Goal: Communication & Community: Answer question/provide support

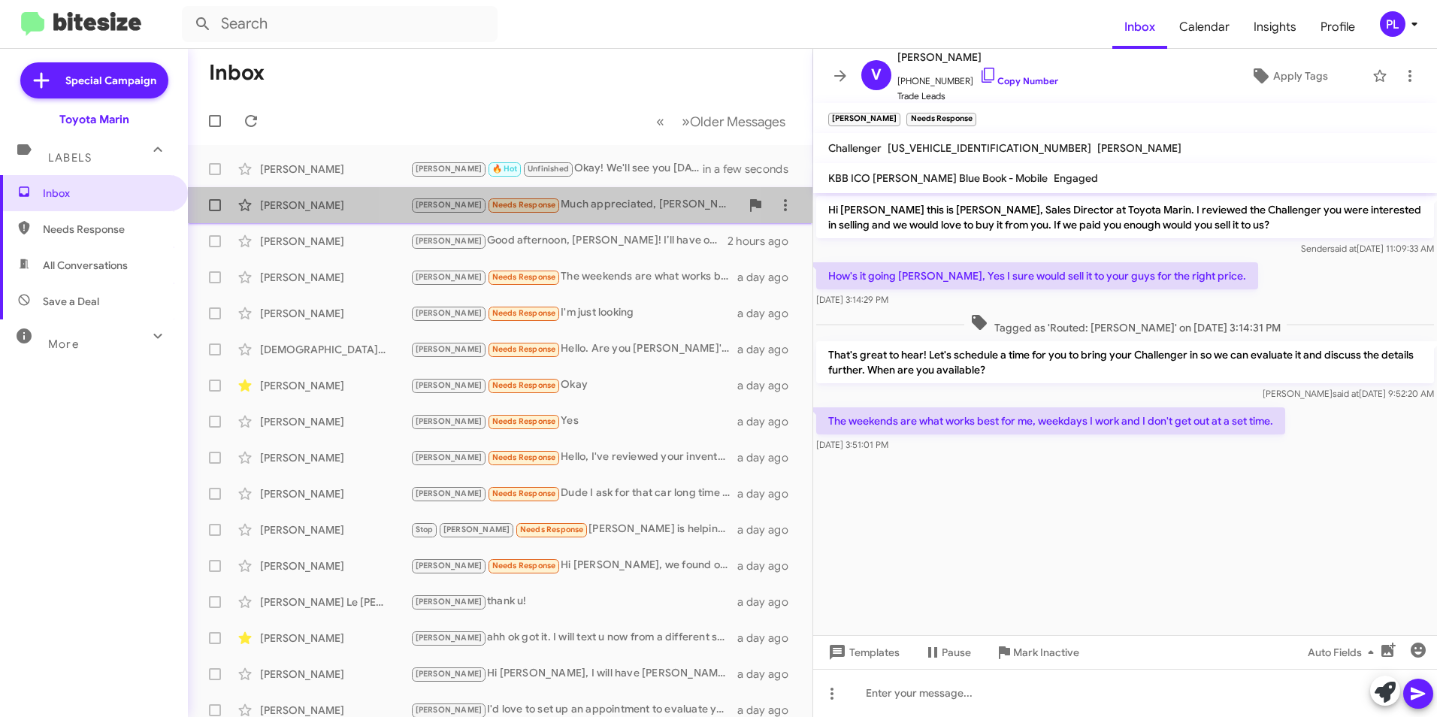
click at [558, 202] on div "[PERSON_NAME] Needs Response Much appreciated, [PERSON_NAME]! And how do I add …" at bounding box center [575, 204] width 330 height 17
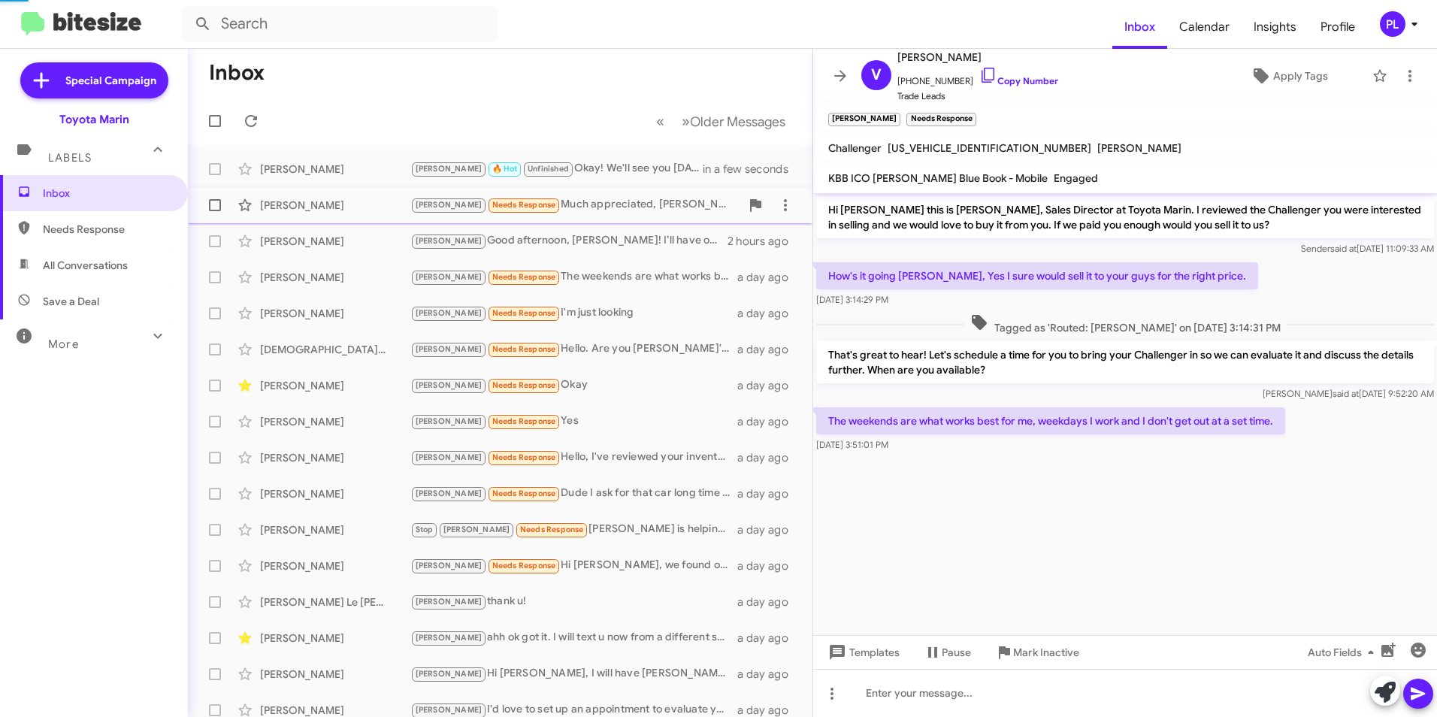
scroll to position [313, 0]
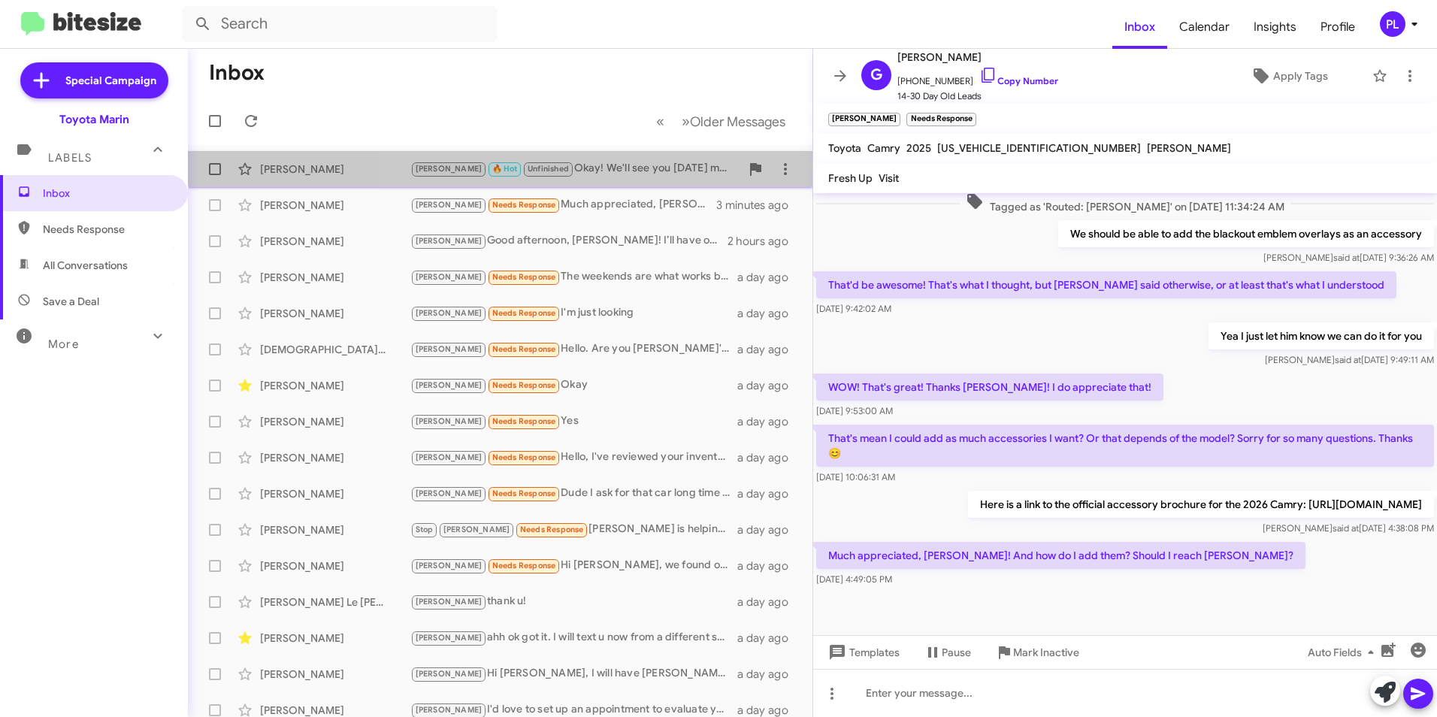
click at [597, 159] on div "[PERSON_NAME] [PERSON_NAME] 🔥 Hot Unfinished Okay! We'll see you [DATE] morning…" at bounding box center [500, 169] width 601 height 30
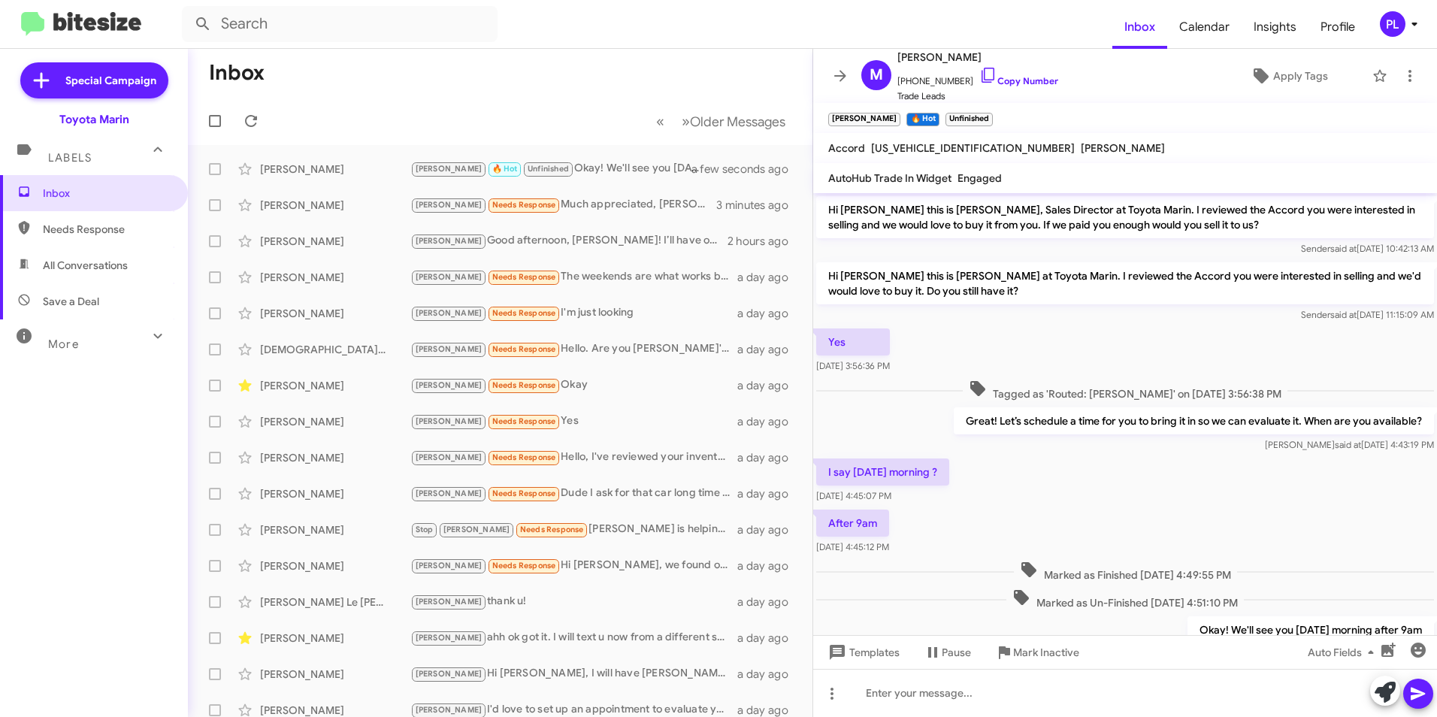
scroll to position [67, 0]
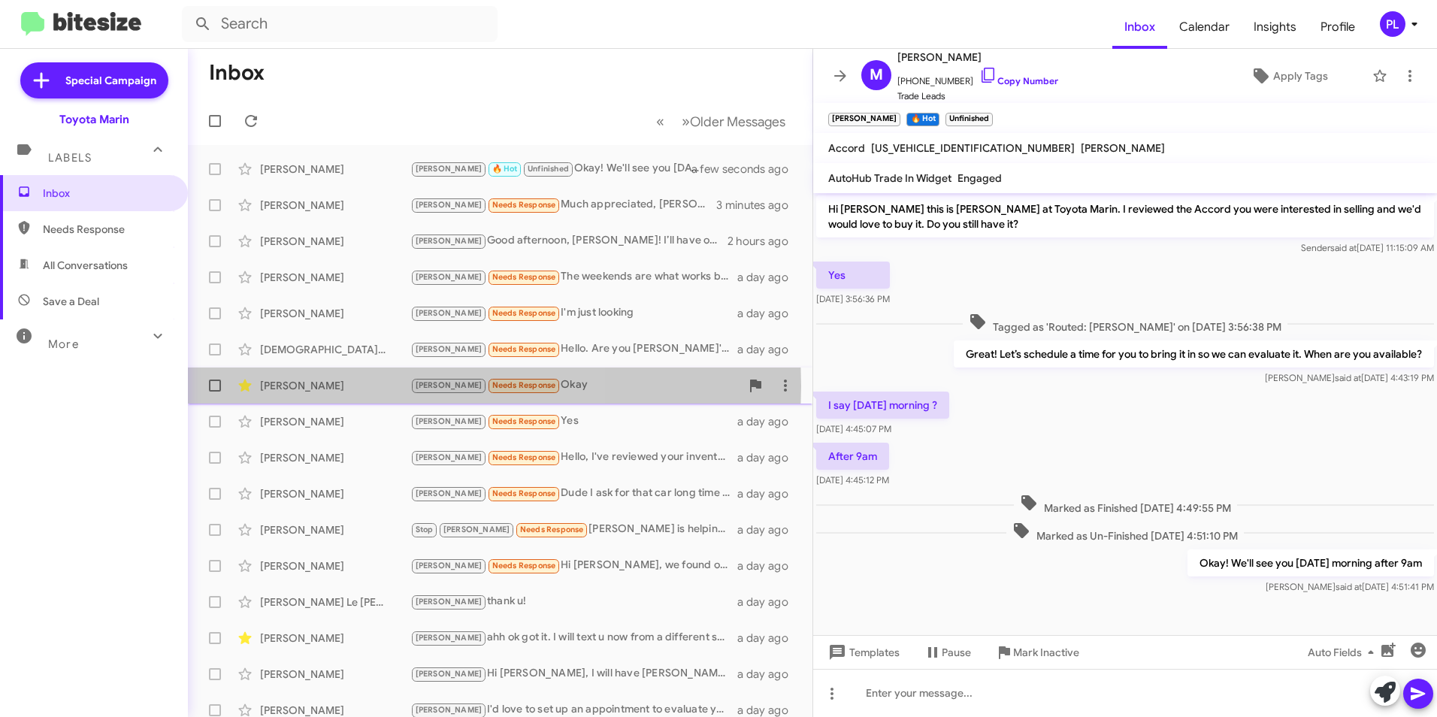
click at [321, 386] on div "[PERSON_NAME]" at bounding box center [335, 385] width 150 height 15
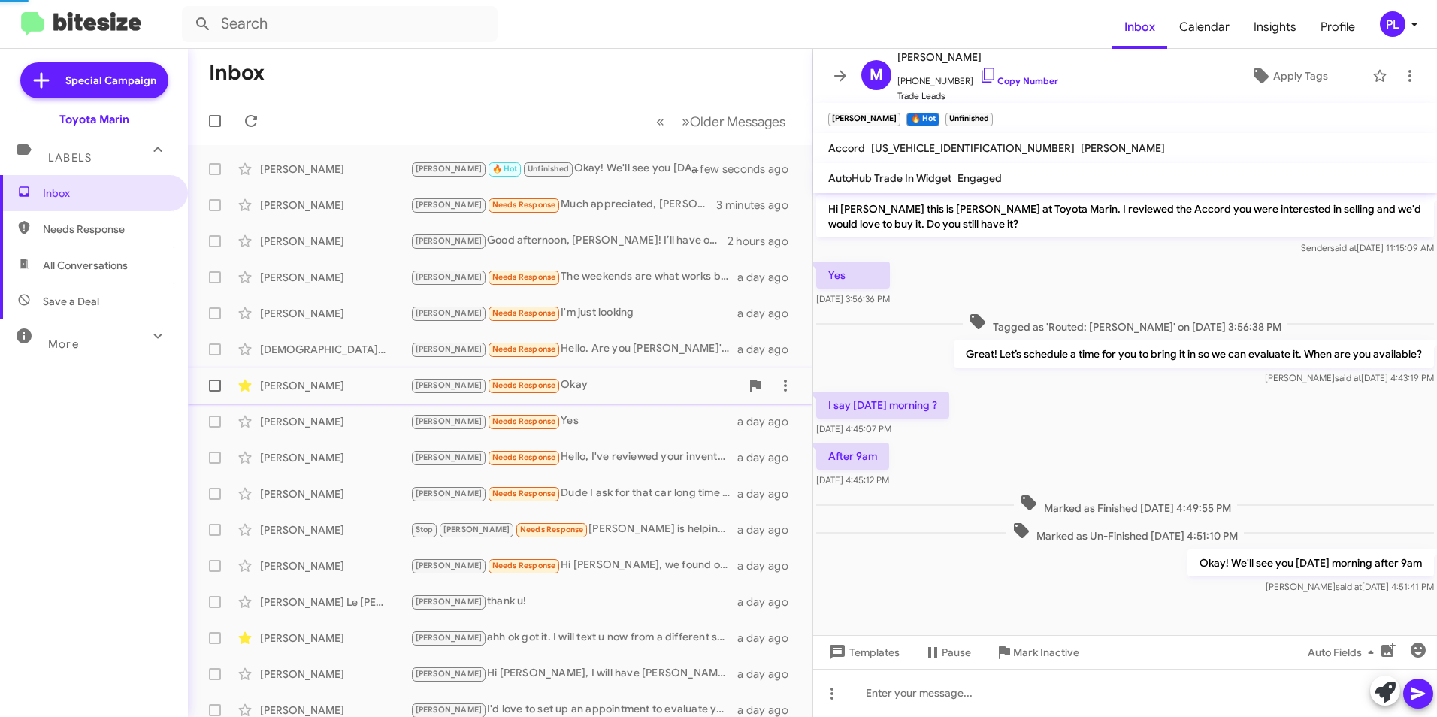
scroll to position [9, 0]
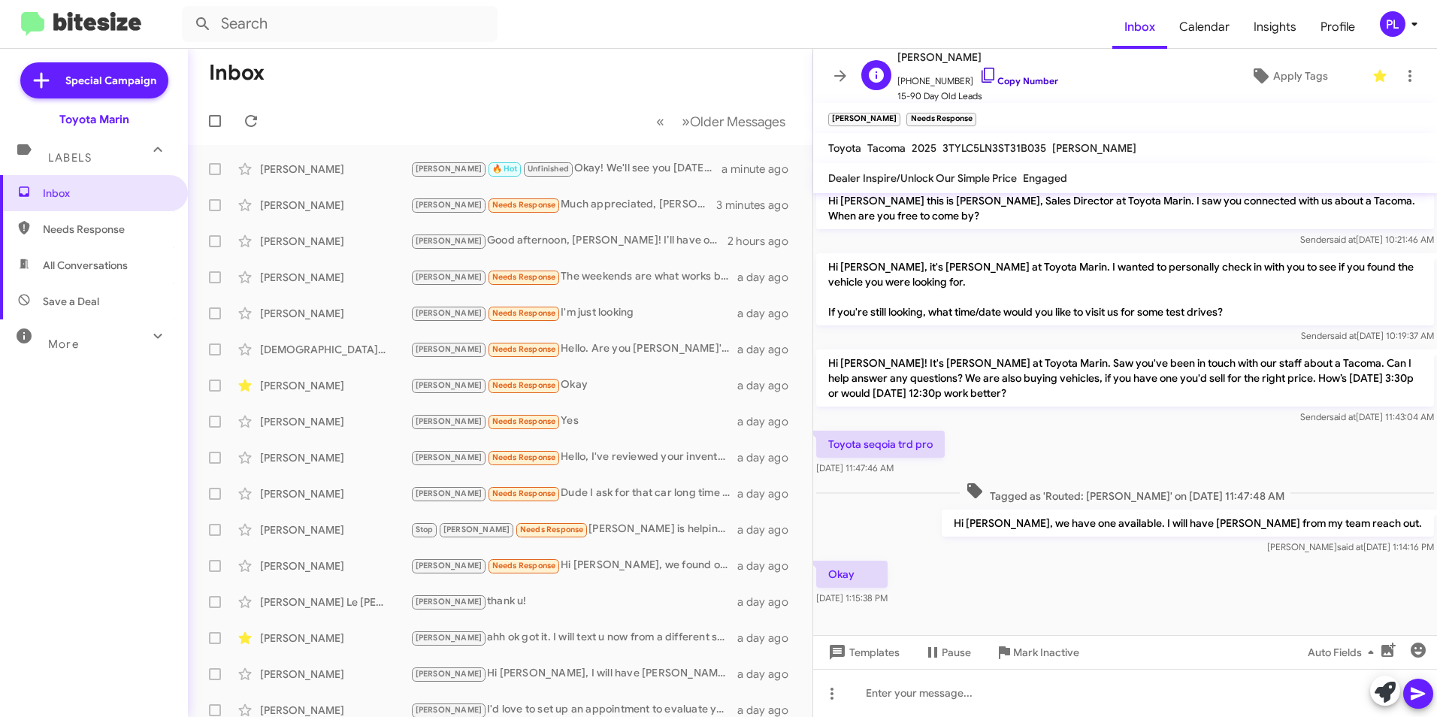
click at [979, 76] on icon at bounding box center [988, 75] width 18 height 18
